Goal: Communication & Community: Connect with others

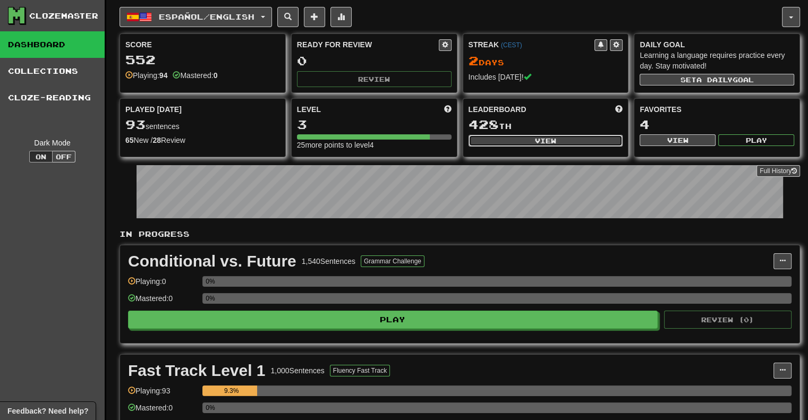
click at [551, 140] on button "View" at bounding box center [546, 141] width 155 height 12
select select "**********"
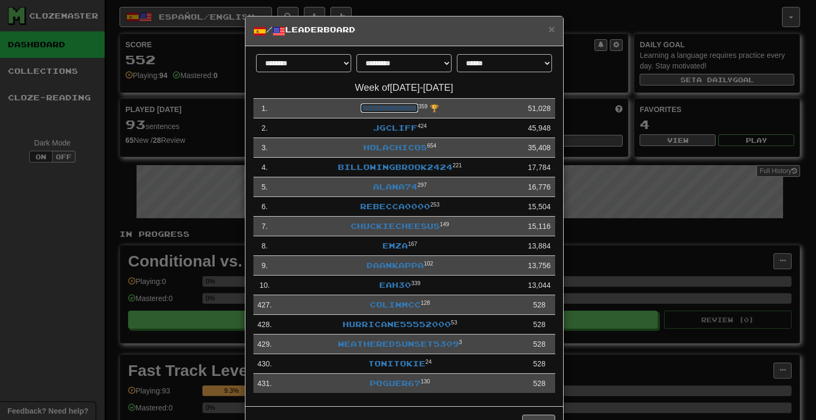
click at [407, 108] on link "birdman23" at bounding box center [389, 108] width 57 height 9
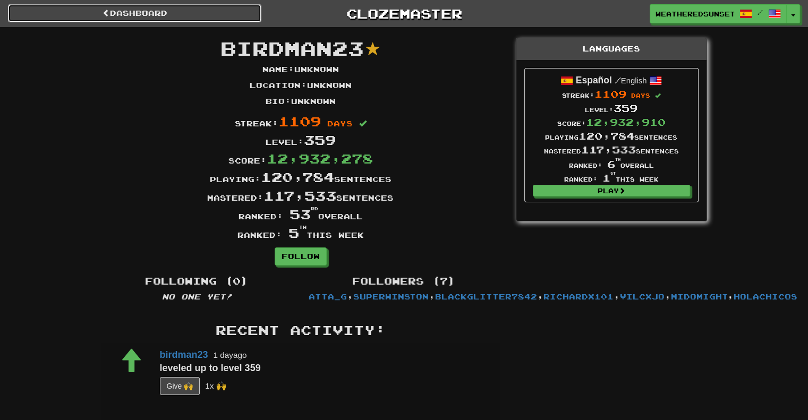
click at [166, 4] on link "Dashboard" at bounding box center [134, 13] width 253 height 18
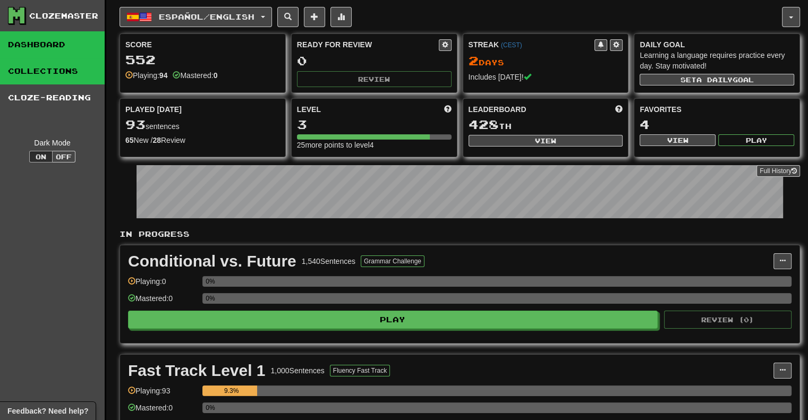
click at [74, 67] on link "Collections" at bounding box center [52, 71] width 105 height 27
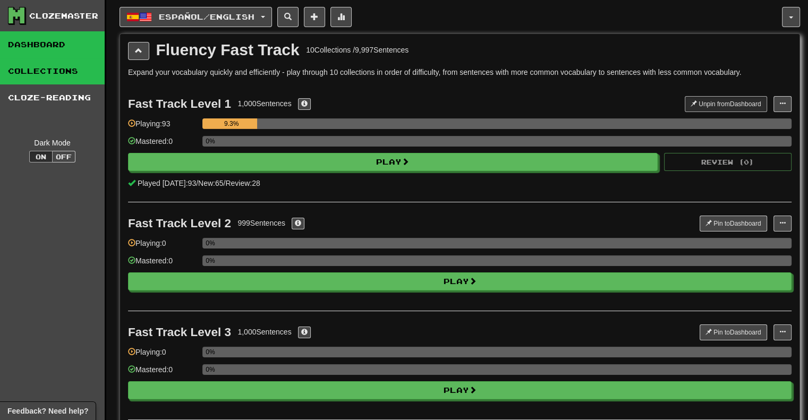
click at [78, 49] on link "Dashboard" at bounding box center [52, 44] width 105 height 27
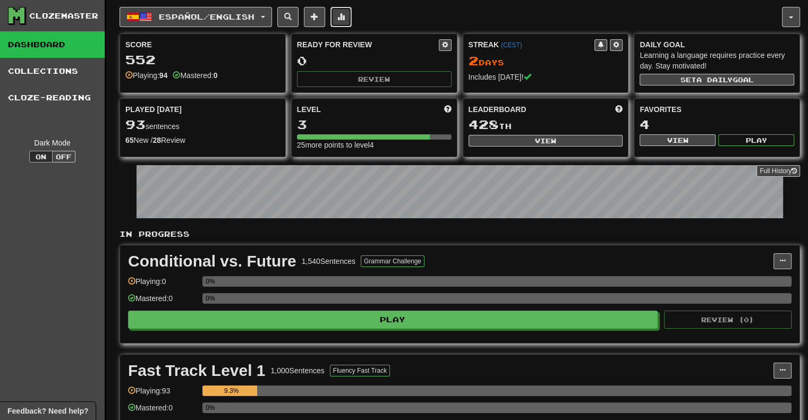
click at [345, 17] on span at bounding box center [340, 16] width 7 height 7
